Goal: Information Seeking & Learning: Understand process/instructions

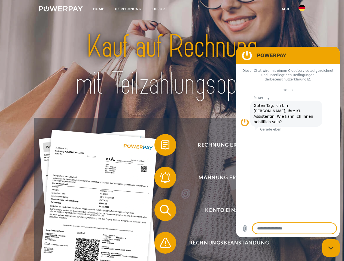
click at [61, 10] on img at bounding box center [61, 8] width 44 height 5
click at [302, 10] on img at bounding box center [301, 8] width 7 height 7
click at [285, 9] on link "agb" at bounding box center [285, 9] width 17 height 10
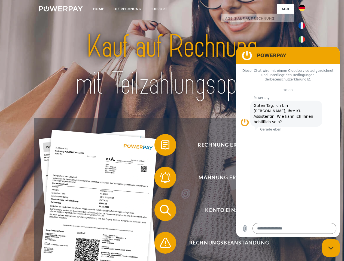
click at [161, 146] on span at bounding box center [156, 145] width 27 height 27
click at [161, 179] on span at bounding box center [156, 177] width 27 height 27
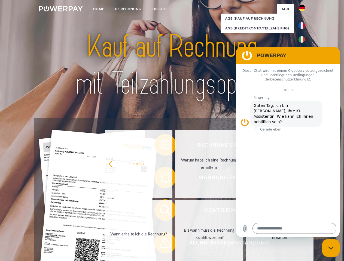
click at [175, 212] on link "Bis wann muss die Rechnung bezahlt werden?" at bounding box center [209, 234] width 68 height 68
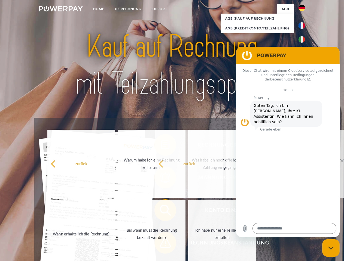
click at [161, 244] on span at bounding box center [156, 243] width 27 height 27
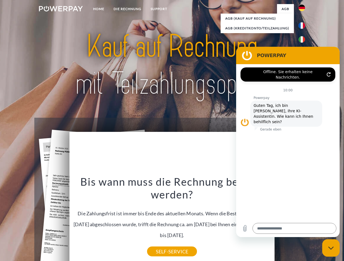
click at [331, 248] on icon "Messaging-Fenster schließen" at bounding box center [331, 249] width 6 height 4
type textarea "*"
